Goal: Check status: Check status

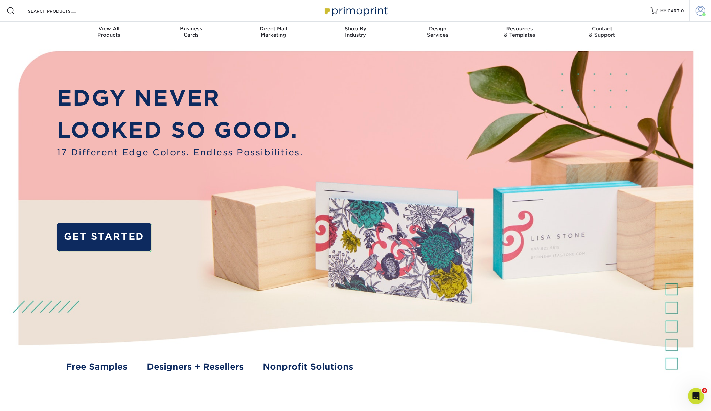
click at [700, 10] on span at bounding box center [700, 10] width 9 height 9
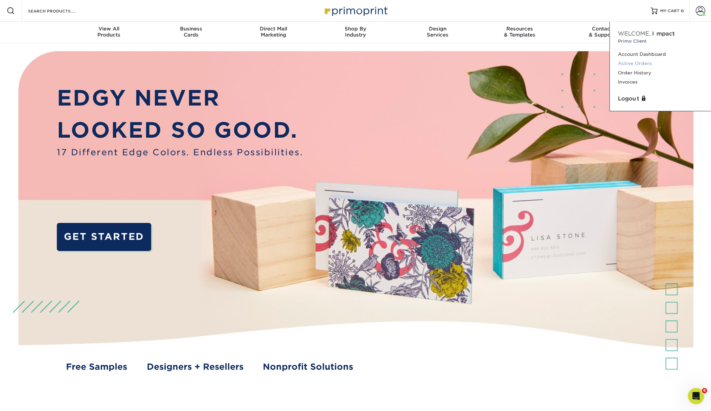
click at [634, 63] on link "Active Orders" at bounding box center [660, 63] width 85 height 9
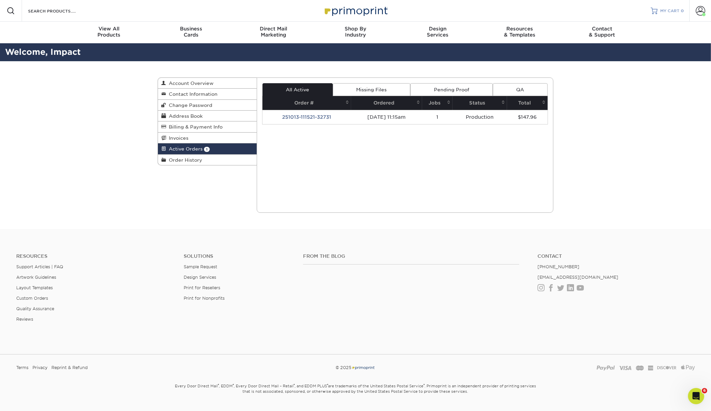
click at [662, 9] on span "MY CART" at bounding box center [669, 11] width 19 height 6
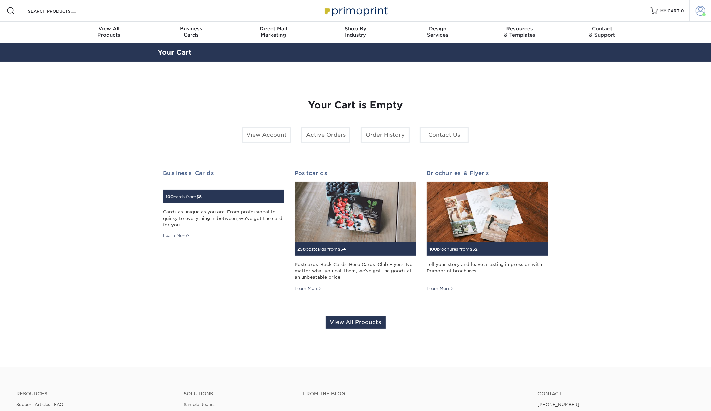
click at [701, 11] on span at bounding box center [700, 10] width 9 height 9
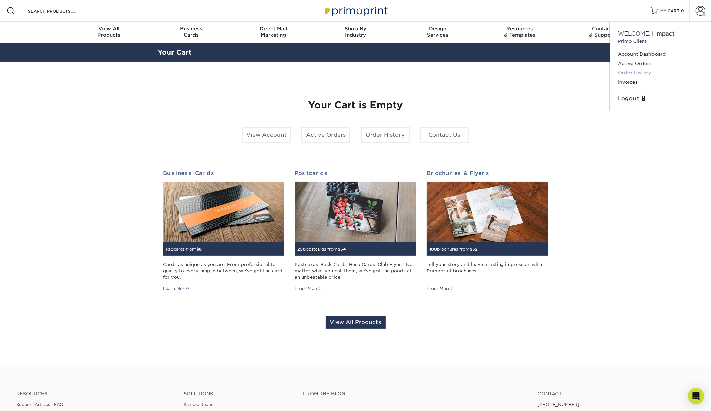
click at [635, 72] on link "Order History" at bounding box center [660, 72] width 85 height 9
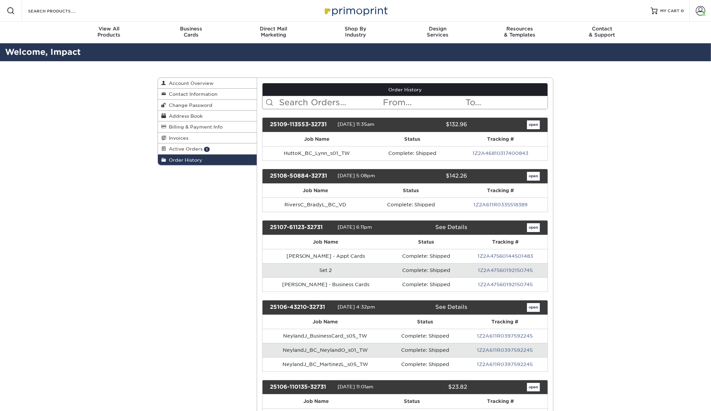
click at [340, 103] on input "text" at bounding box center [331, 102] width 104 height 13
type input "stone"
